Goal: Transaction & Acquisition: Purchase product/service

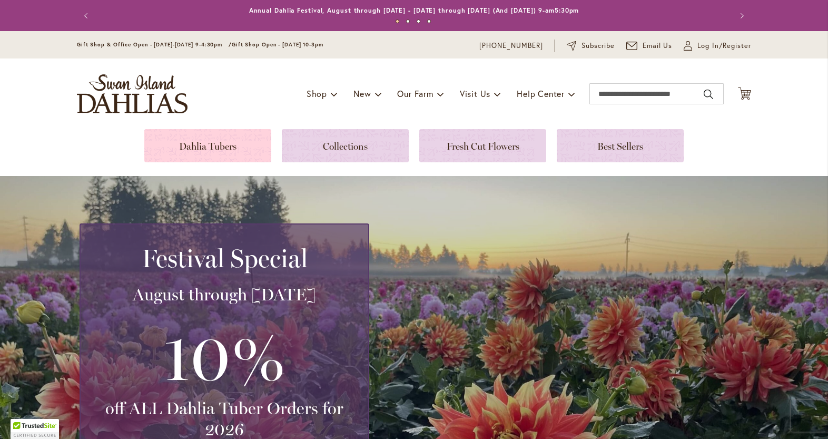
click at [190, 142] on link at bounding box center [207, 145] width 127 height 33
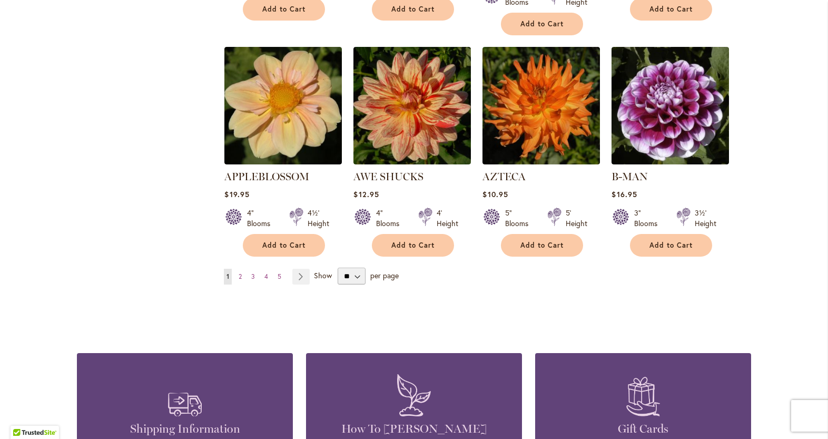
scroll to position [895, 0]
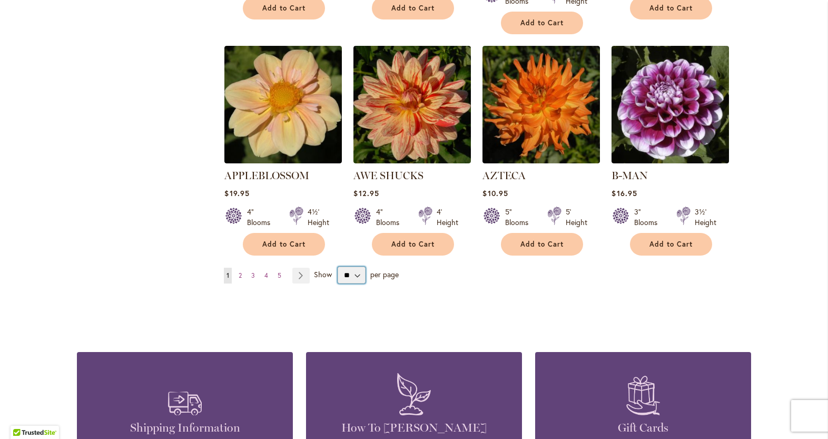
click at [355, 266] on select "** ** ** **" at bounding box center [352, 274] width 28 height 17
select select "**"
click at [338, 266] on select "** ** ** **" at bounding box center [352, 274] width 28 height 17
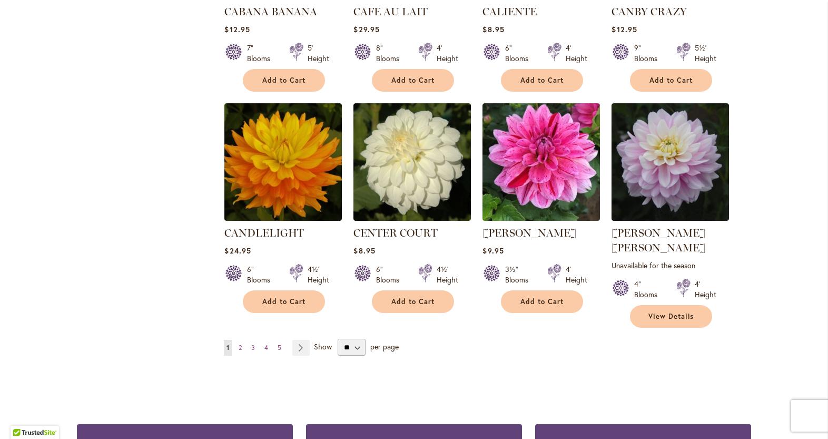
scroll to position [3541, 0]
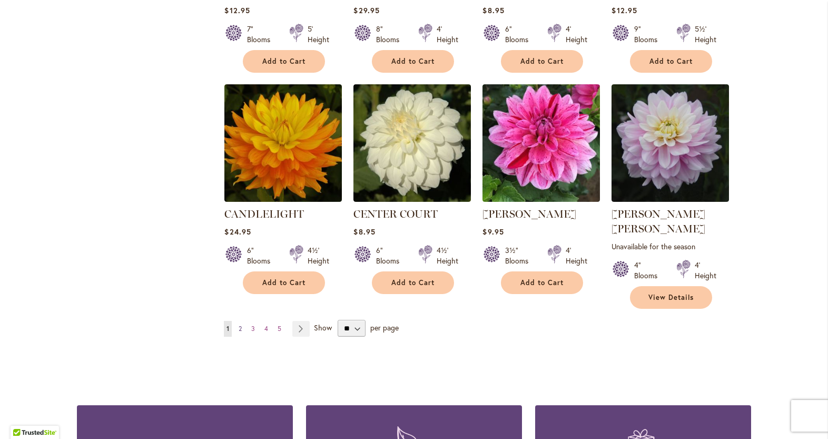
click at [239, 324] on span "2" at bounding box center [240, 328] width 3 height 8
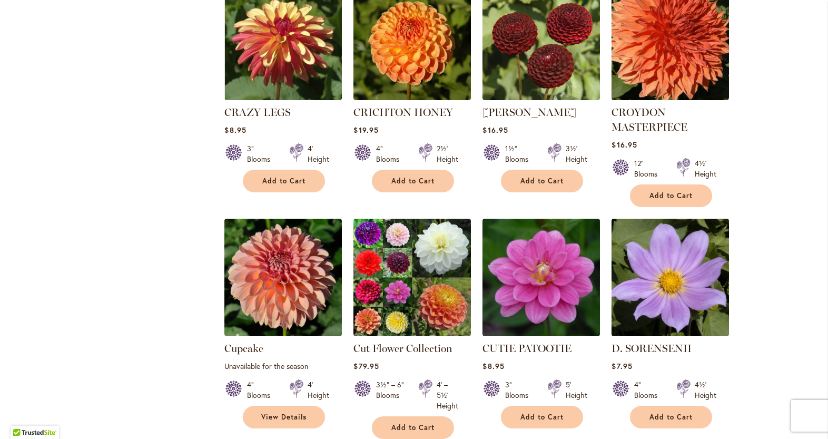
scroll to position [1434, 0]
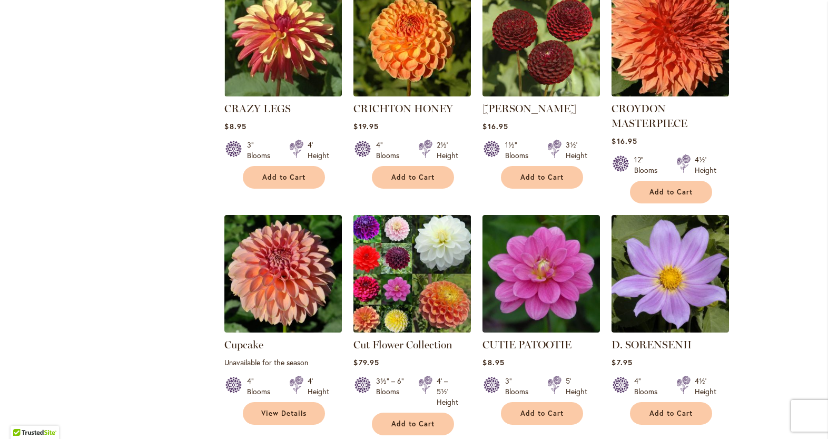
click at [403, 226] on img at bounding box center [412, 273] width 123 height 123
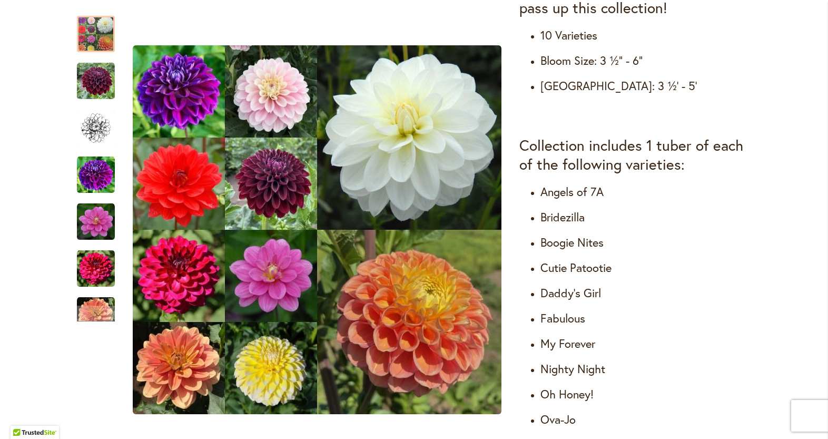
scroll to position [579, 0]
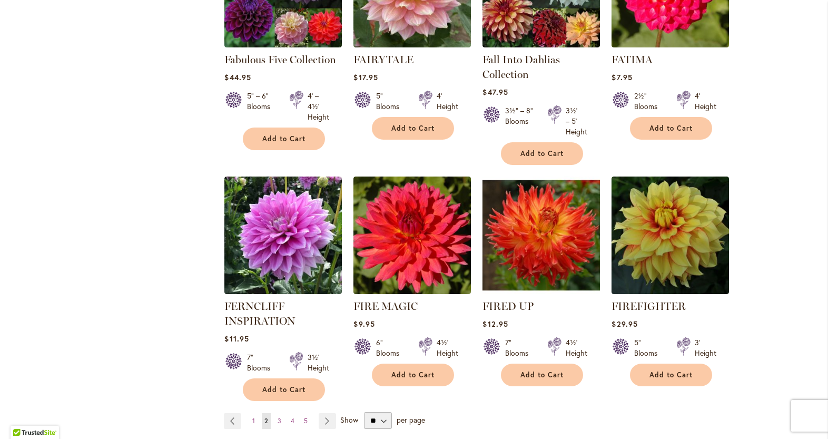
scroll to position [3686, 0]
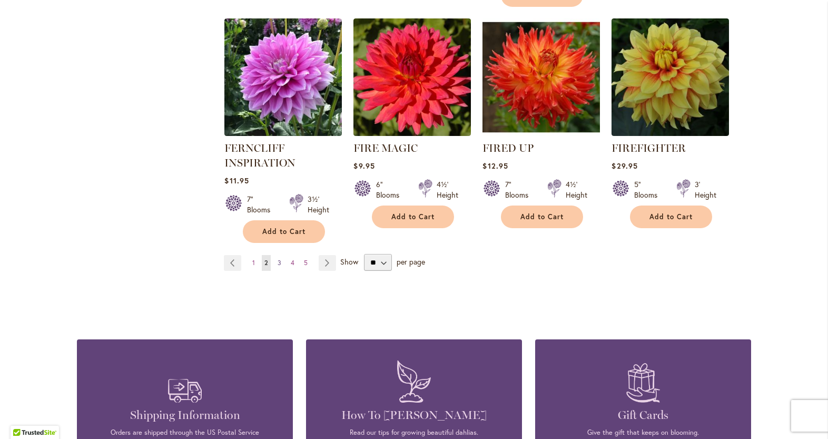
click at [278, 259] on span "3" at bounding box center [280, 263] width 4 height 8
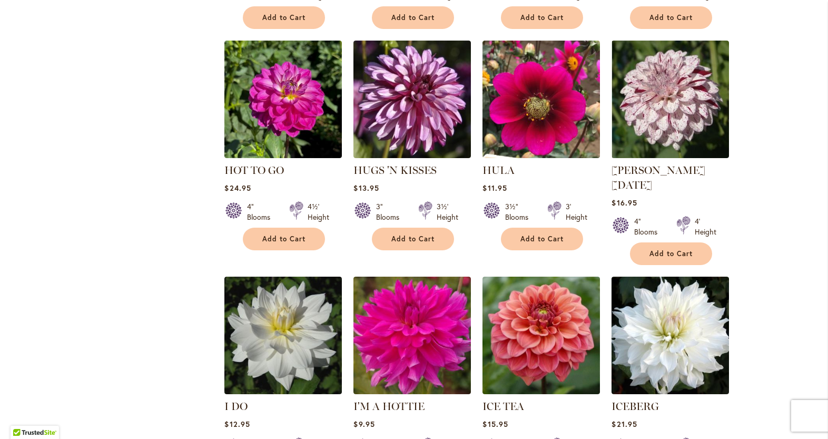
scroll to position [3528, 0]
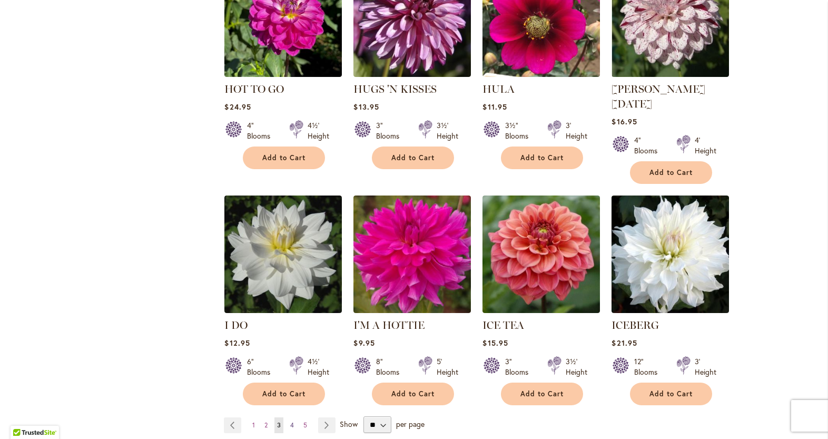
click at [290, 421] on span "4" at bounding box center [292, 425] width 4 height 8
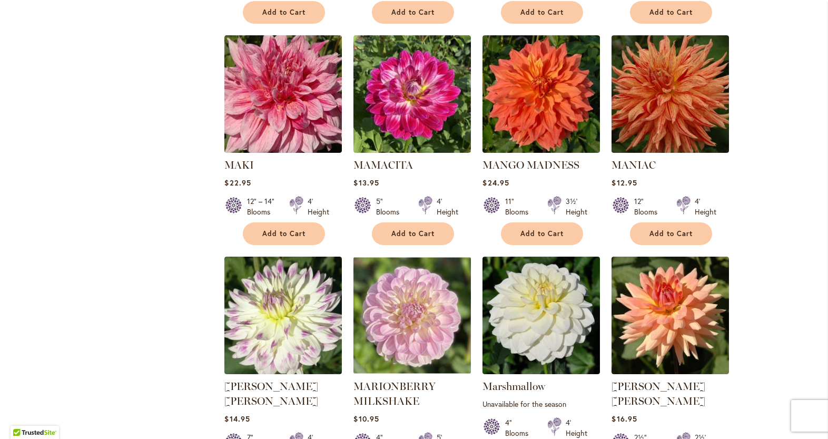
scroll to position [3476, 0]
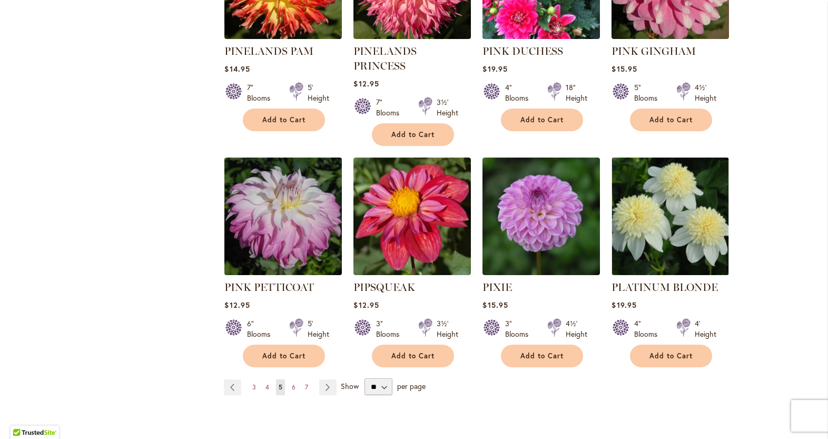
scroll to position [3528, 0]
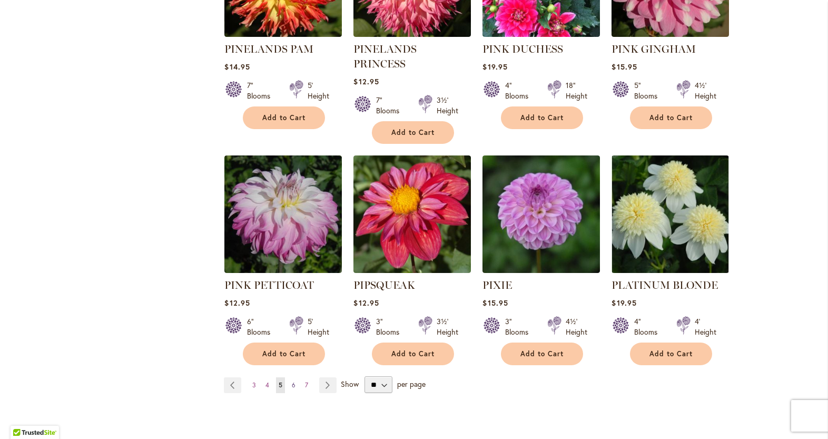
click at [289, 377] on link "Page 6" at bounding box center [293, 385] width 9 height 16
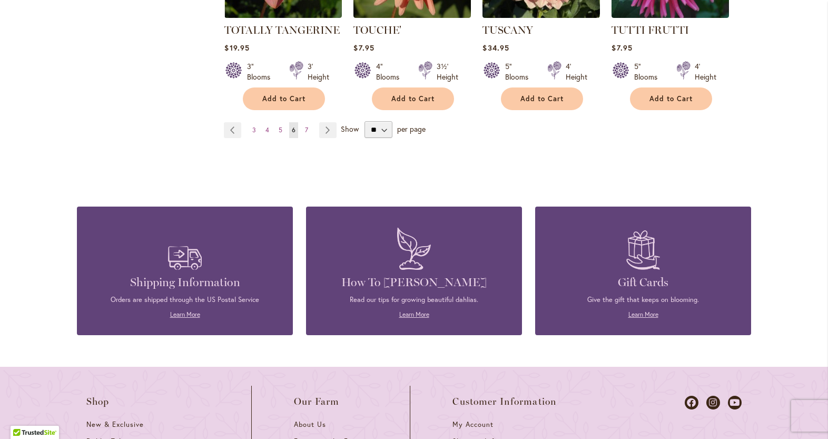
scroll to position [3476, 0]
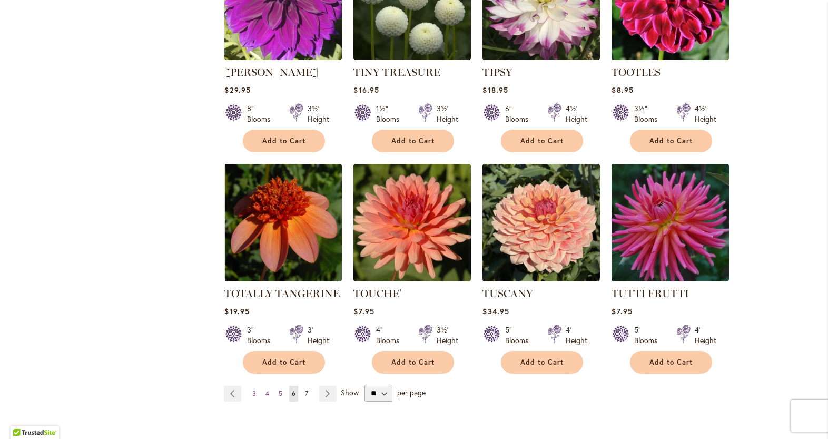
click at [305, 389] on span "7" at bounding box center [306, 393] width 3 height 8
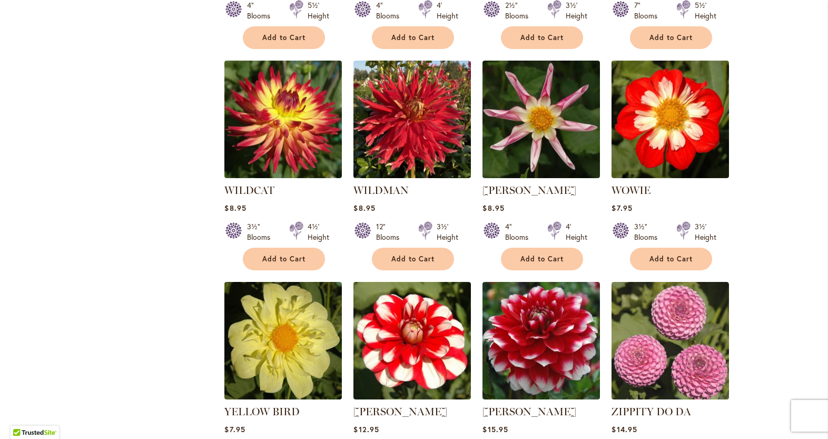
scroll to position [1264, 0]
